Goal: Information Seeking & Learning: Find specific fact

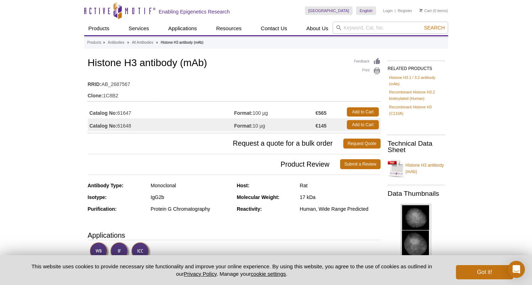
click at [373, 18] on div "Sweden Australia Austria Belgium Brazil Canada China Czech Republic Denmark Fin…" at bounding box center [376, 11] width 143 height 22
click at [368, 27] on input "search" at bounding box center [390, 28] width 115 height 12
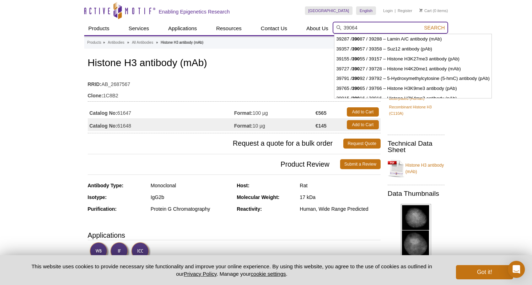
click at [435, 28] on button "Search" at bounding box center [434, 28] width 25 height 6
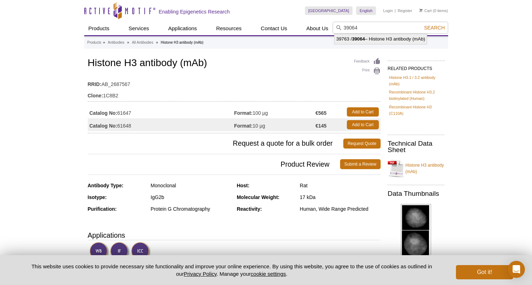
click at [397, 39] on li "39763 / 39064 – Histone H3 antibody (mAb)" at bounding box center [380, 39] width 92 height 10
type input "39763 / 39064 – Histone H3 antibody (mAb)"
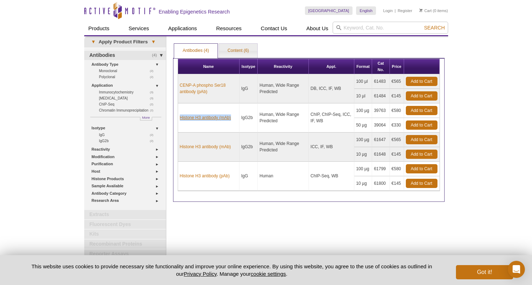
click at [221, 117] on link "Histone H3 antibody (mAb)" at bounding box center [205, 117] width 51 height 6
click at [216, 117] on link "Histone H3 antibody (mAb)" at bounding box center [205, 117] width 51 height 6
click at [191, 118] on link "Histone H3 antibody (mAb)" at bounding box center [205, 117] width 51 height 6
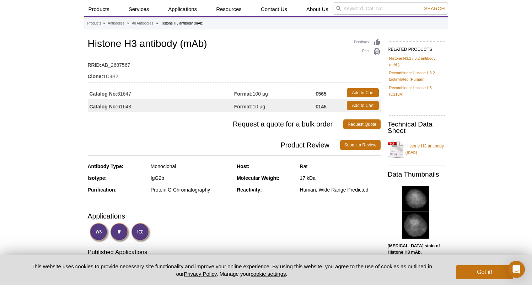
scroll to position [39, 0]
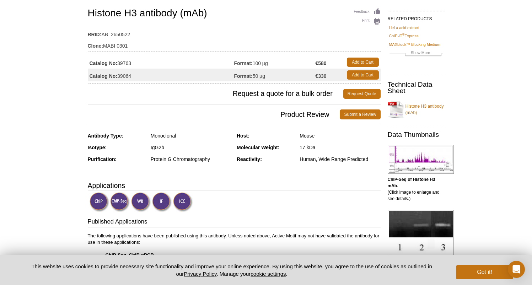
scroll to position [38, 0]
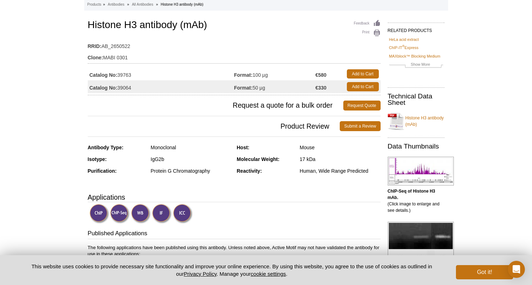
click at [419, 117] on link "Histone H3 antibody (mAb)" at bounding box center [416, 121] width 57 height 21
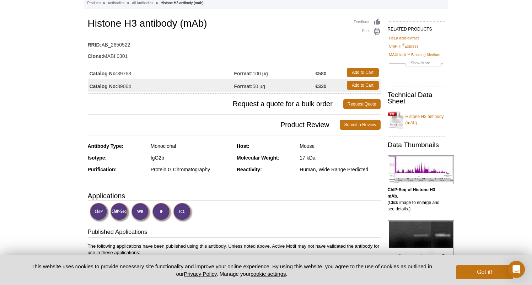
scroll to position [0, 0]
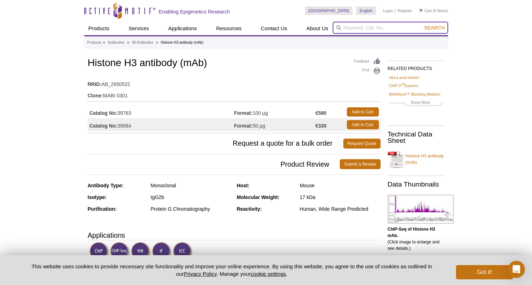
click at [365, 25] on input "search" at bounding box center [390, 28] width 115 height 12
paste input "61629"
type input "61629"
click at [435, 28] on button "Search" at bounding box center [434, 28] width 25 height 6
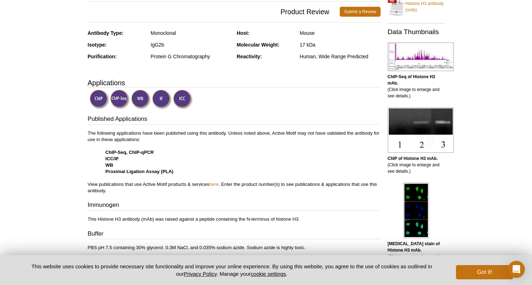
scroll to position [95, 0]
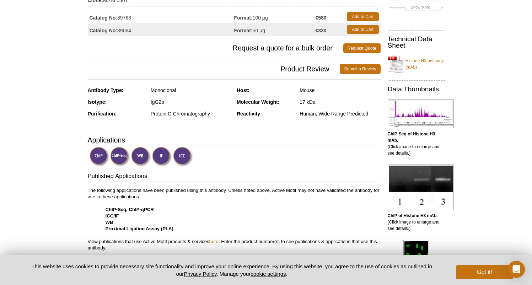
drag, startPoint x: 132, startPoint y: 17, endPoint x: 119, endPoint y: 18, distance: 13.2
click at [119, 18] on td "Catalog No: 39763" at bounding box center [161, 16] width 146 height 13
copy td "39763"
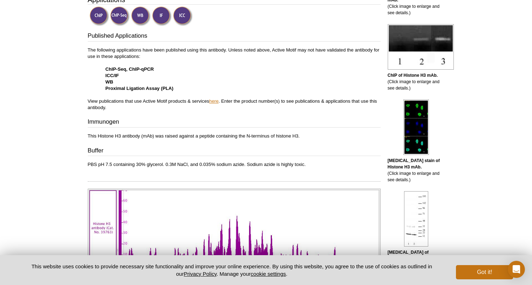
click at [212, 100] on link "here" at bounding box center [213, 100] width 9 height 5
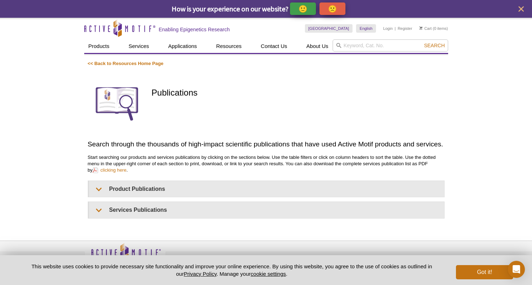
click at [159, 167] on p "Start searching our products and services publications by clicking on the secti…" at bounding box center [266, 163] width 357 height 19
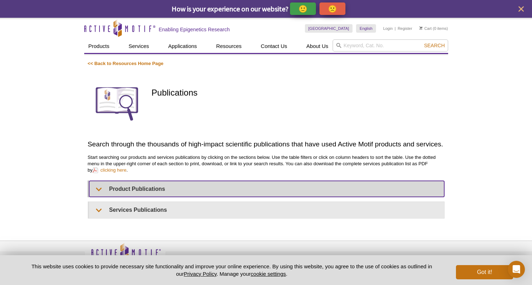
click at [158, 187] on summary "Product Publications" at bounding box center [266, 189] width 355 height 16
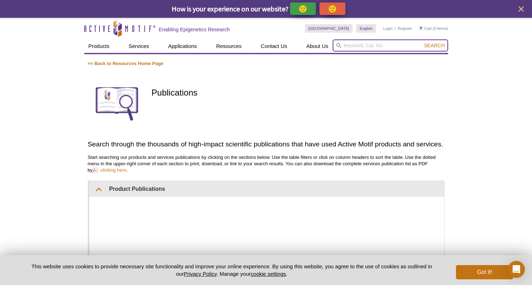
click at [360, 50] on input "search" at bounding box center [390, 45] width 115 height 12
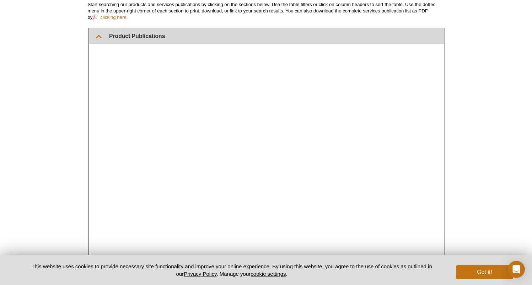
scroll to position [187, 0]
